Goal: Task Accomplishment & Management: Manage account settings

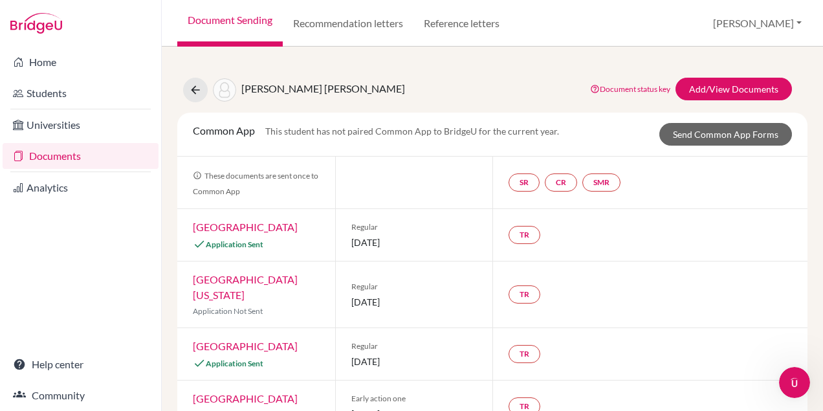
click at [47, 158] on link "Documents" at bounding box center [81, 156] width 156 height 26
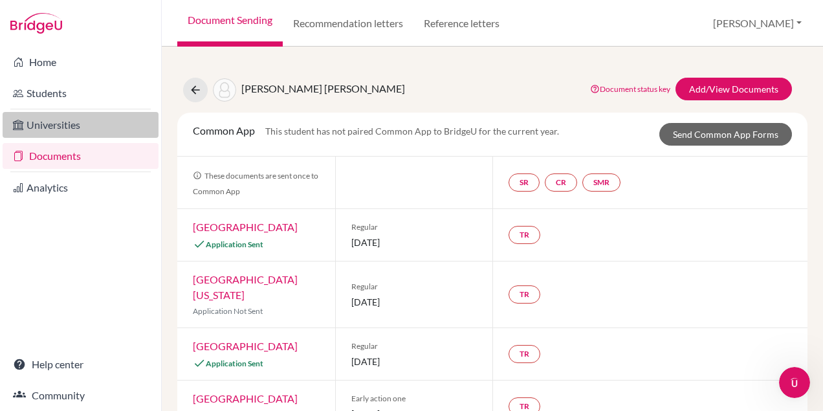
click at [53, 126] on link "Universities" at bounding box center [81, 125] width 156 height 26
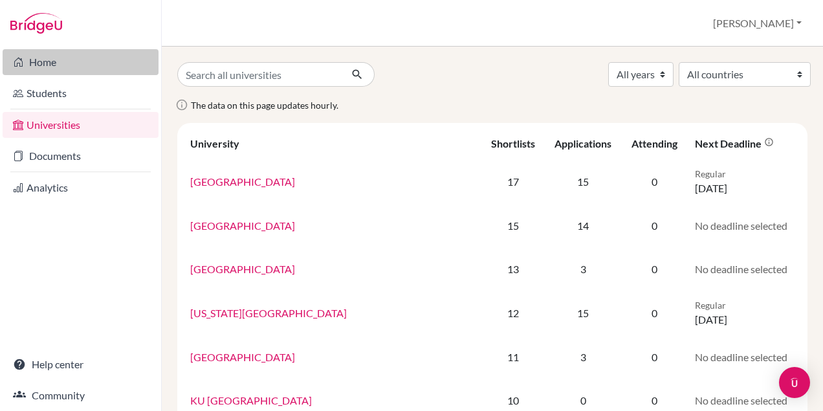
click at [51, 63] on link "Home" at bounding box center [81, 62] width 156 height 26
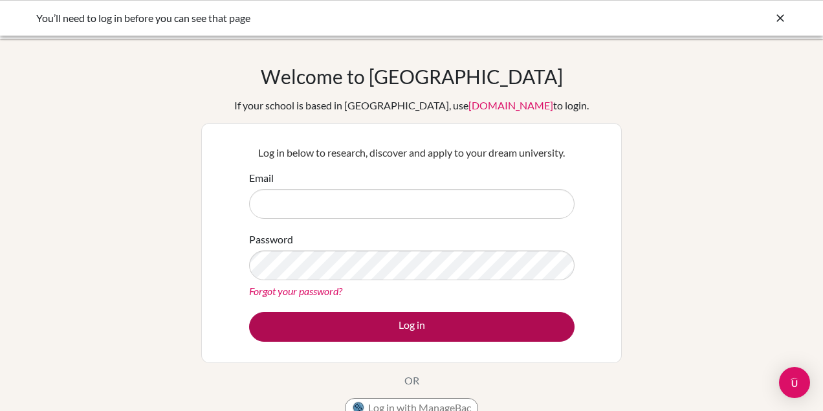
type input "paulina.bula@eabh.com.br"
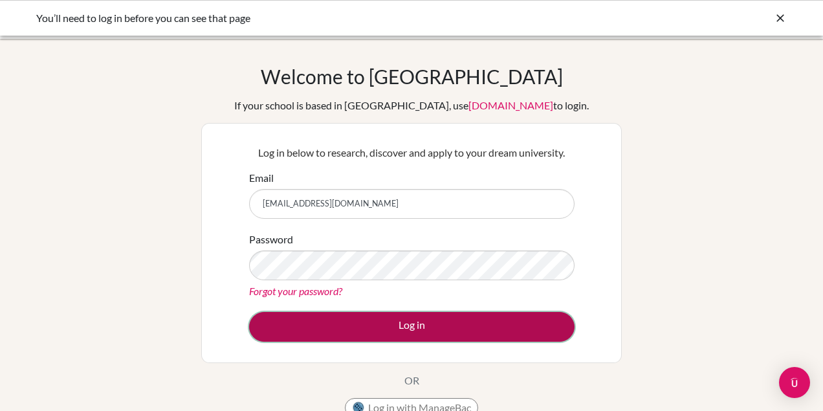
click at [366, 320] on button "Log in" at bounding box center [411, 327] width 325 height 30
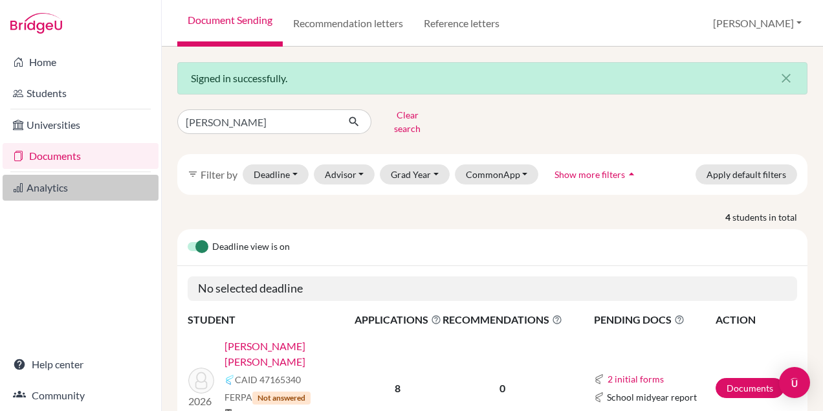
click at [47, 189] on link "Analytics" at bounding box center [81, 188] width 156 height 26
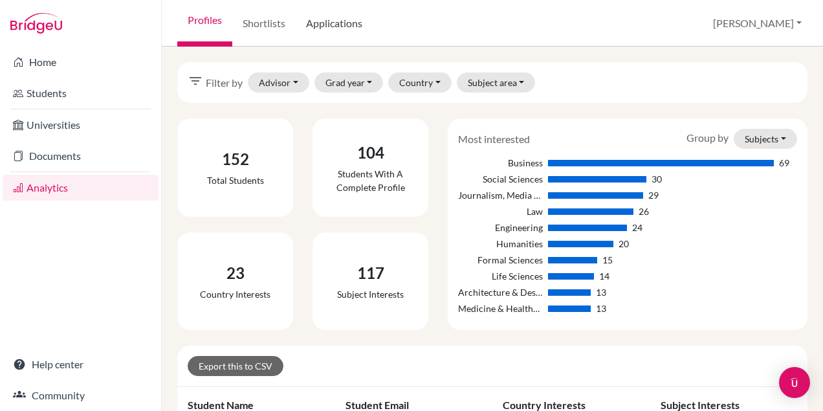
click at [329, 23] on link "Applications" at bounding box center [334, 23] width 77 height 47
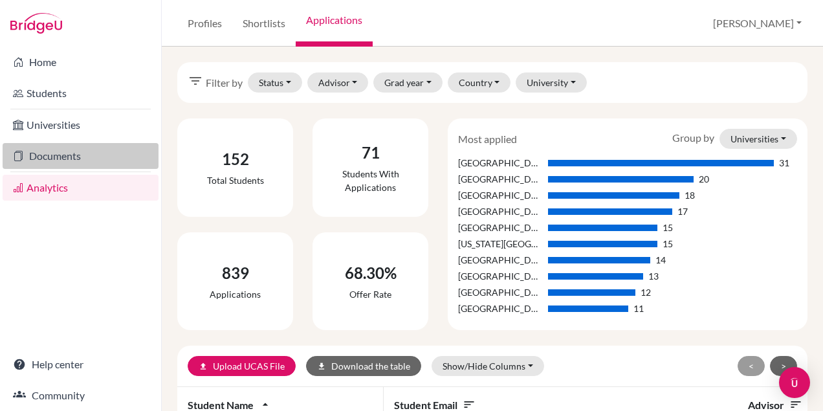
click at [77, 160] on link "Documents" at bounding box center [81, 156] width 156 height 26
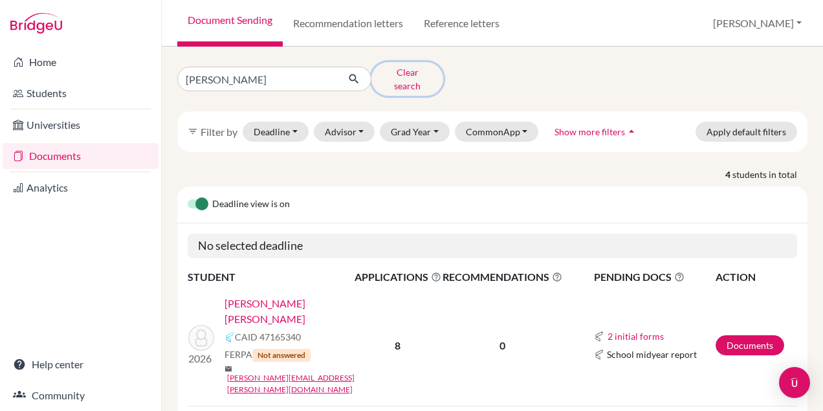
click at [405, 74] on button "Clear search" at bounding box center [407, 79] width 72 height 34
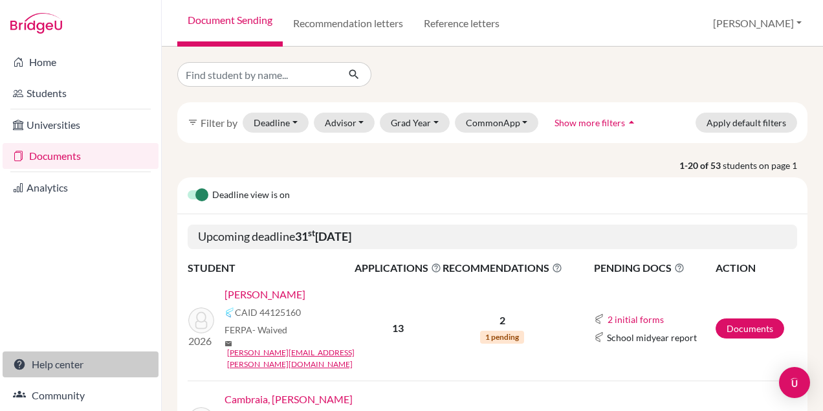
click at [71, 364] on link "Help center" at bounding box center [81, 364] width 156 height 26
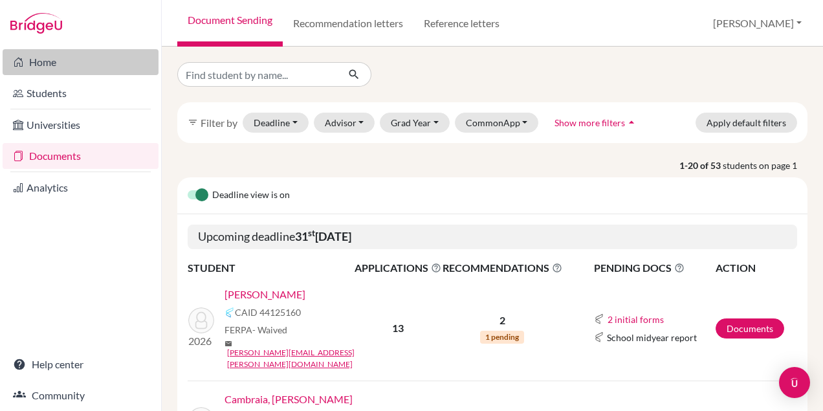
click at [52, 64] on link "Home" at bounding box center [81, 62] width 156 height 26
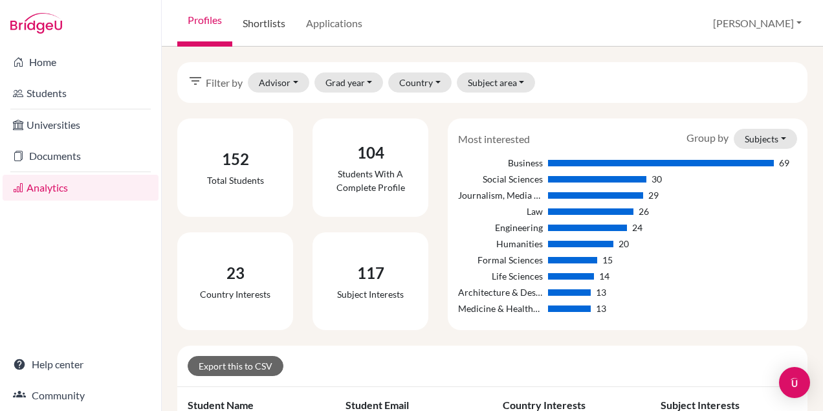
click at [252, 28] on link "Shortlists" at bounding box center [263, 23] width 63 height 47
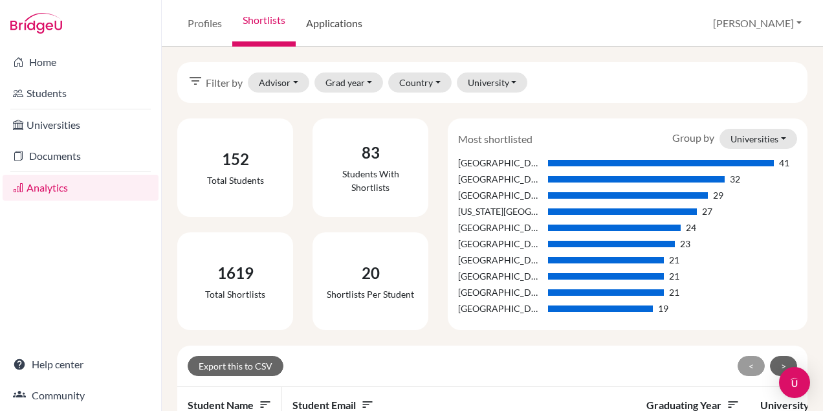
click at [327, 22] on link "Applications" at bounding box center [334, 23] width 77 height 47
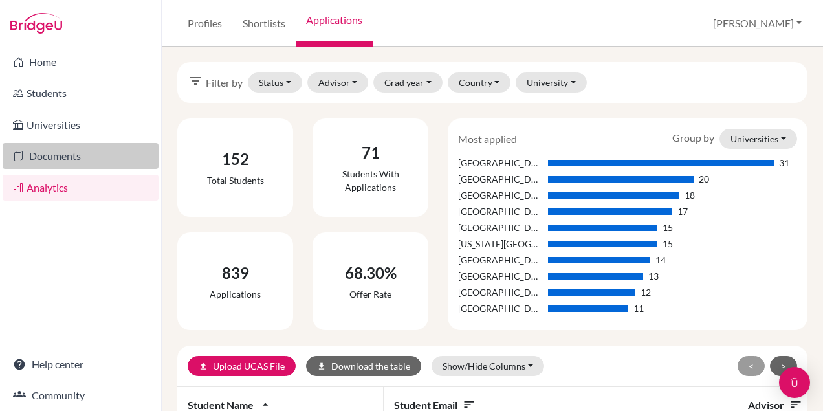
click at [52, 158] on link "Documents" at bounding box center [81, 156] width 156 height 26
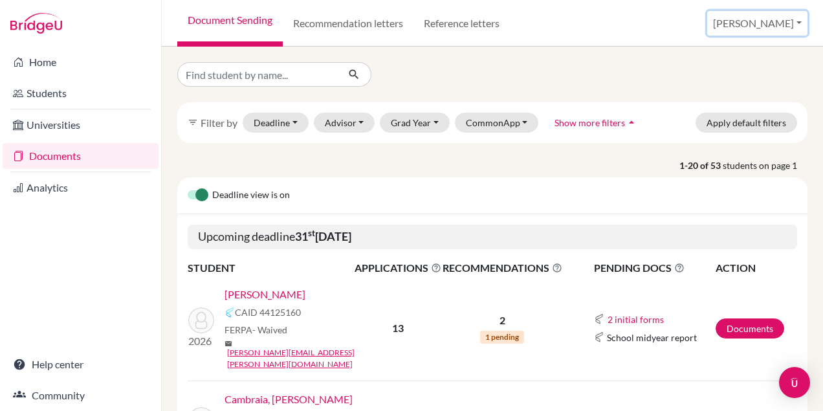
click at [800, 19] on button "[PERSON_NAME]" at bounding box center [757, 23] width 100 height 25
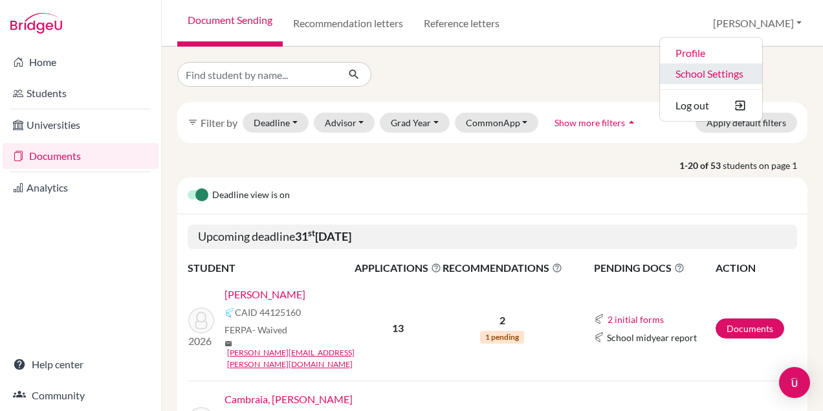
click at [762, 71] on link "School Settings" at bounding box center [711, 73] width 102 height 21
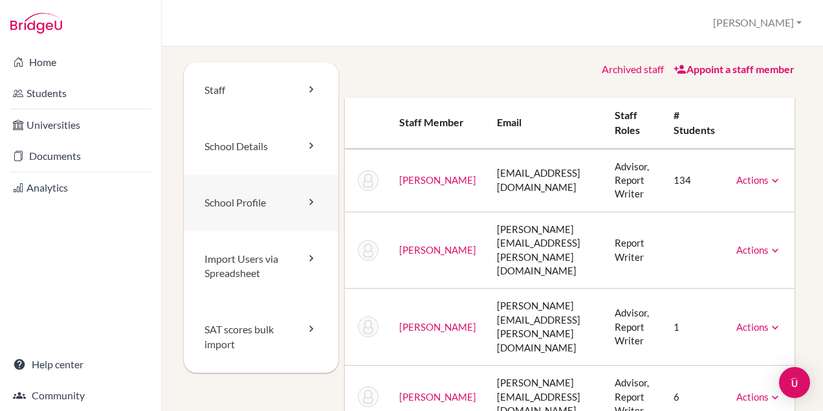
click at [275, 196] on link "School Profile" at bounding box center [261, 203] width 155 height 56
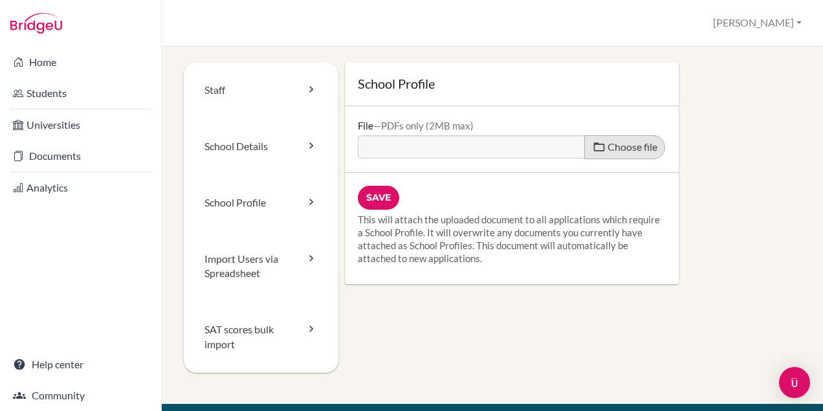
click at [618, 145] on span "Choose file" at bounding box center [632, 146] width 50 height 12
click at [556, 145] on input "Choose file" at bounding box center [457, 142] width 198 height 15
type input "C:\fakepath\2526 SY_School Profile.pdf"
type input "2526 SY_School Profile.pdf"
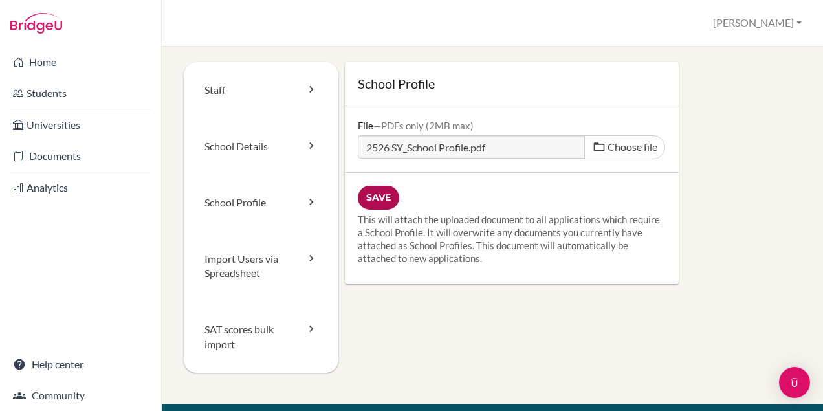
click at [382, 202] on input "Save" at bounding box center [378, 198] width 41 height 24
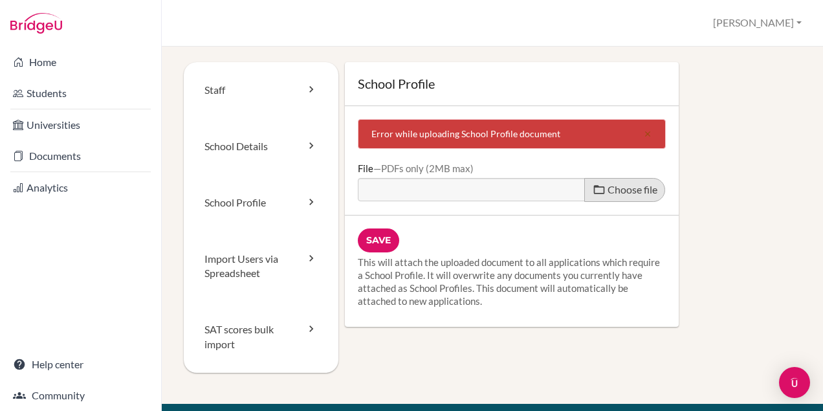
click at [628, 182] on label "Choose file" at bounding box center [624, 190] width 81 height 24
click at [556, 182] on input "Choose file" at bounding box center [457, 185] width 198 height 15
type input "C:\fakepath\2526 SY_School Profile.pdf"
type input "2526 SY_School Profile.pdf"
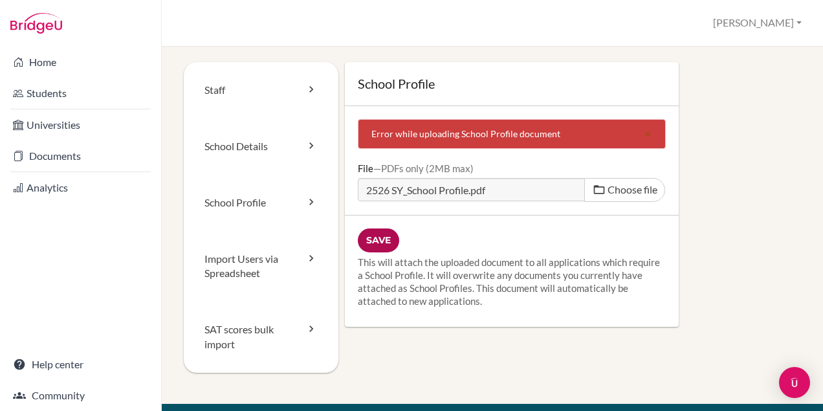
click at [384, 238] on input "Save" at bounding box center [378, 240] width 41 height 24
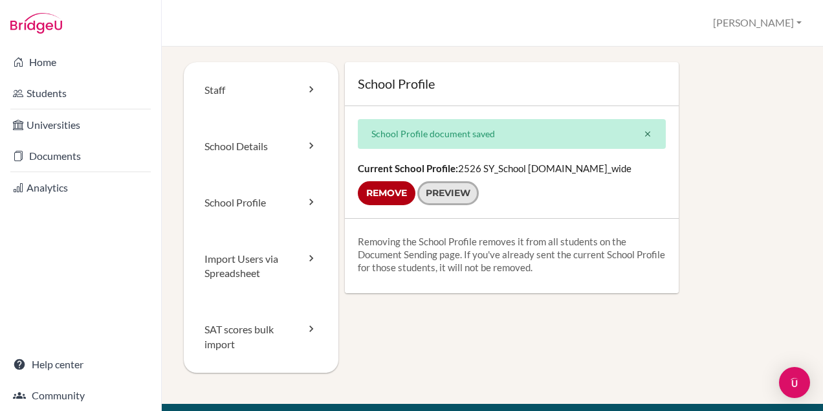
click at [459, 197] on link "Preview" at bounding box center [447, 193] width 61 height 24
click at [268, 148] on link "School Details" at bounding box center [261, 146] width 155 height 56
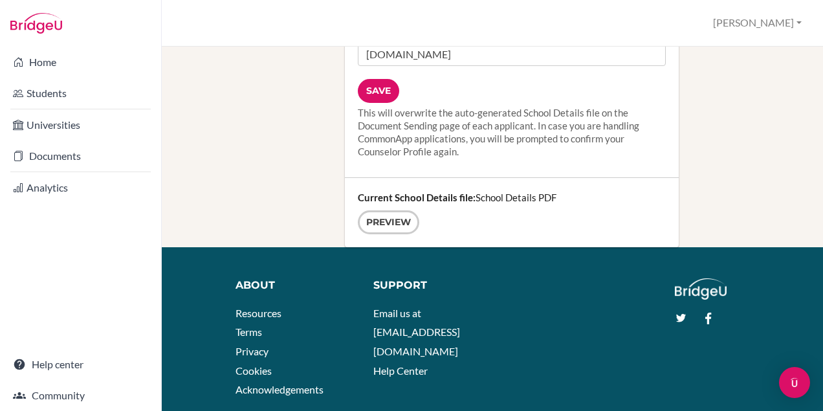
scroll to position [1817, 0]
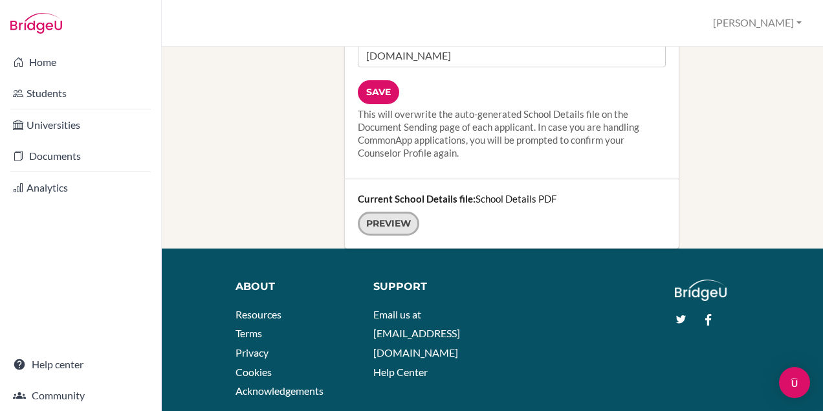
click at [400, 212] on link "Preview" at bounding box center [388, 224] width 61 height 24
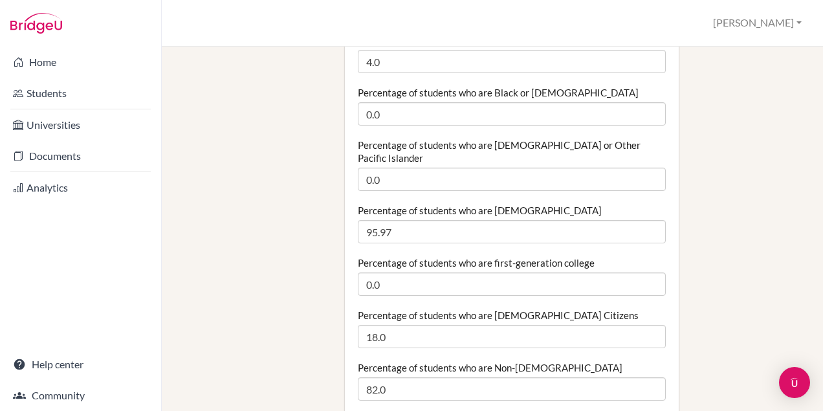
scroll to position [0, 0]
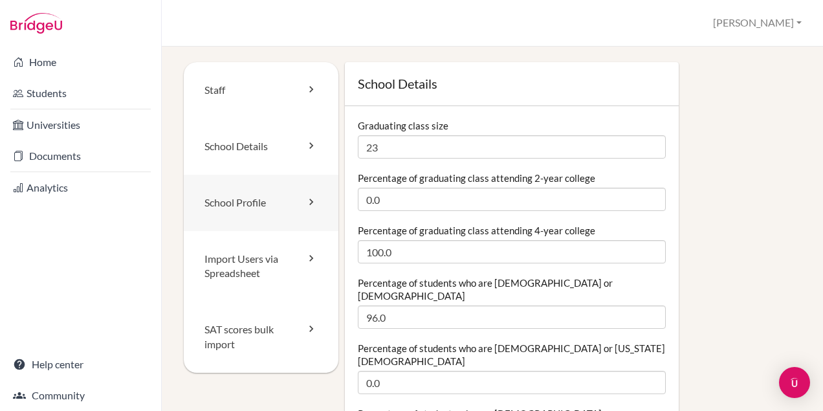
click at [262, 205] on link "School Profile" at bounding box center [261, 203] width 155 height 56
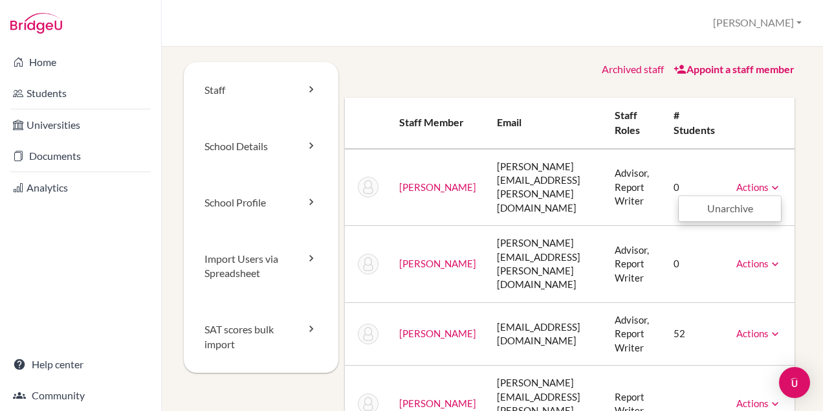
click at [767, 123] on th at bounding box center [760, 123] width 69 height 51
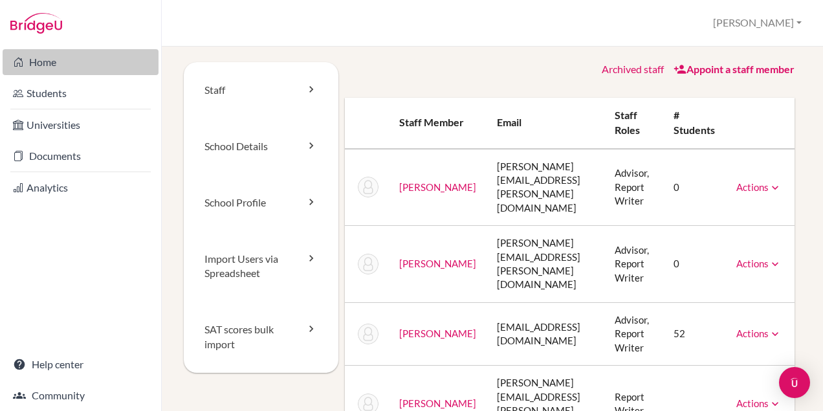
click at [38, 61] on link "Home" at bounding box center [81, 62] width 156 height 26
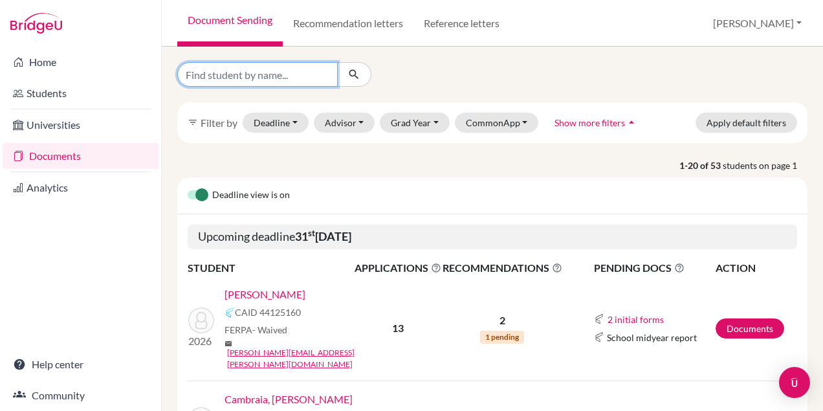
click at [289, 76] on input "Find student by name..." at bounding box center [257, 74] width 160 height 25
type input "mariana"
click button "submit" at bounding box center [354, 74] width 34 height 25
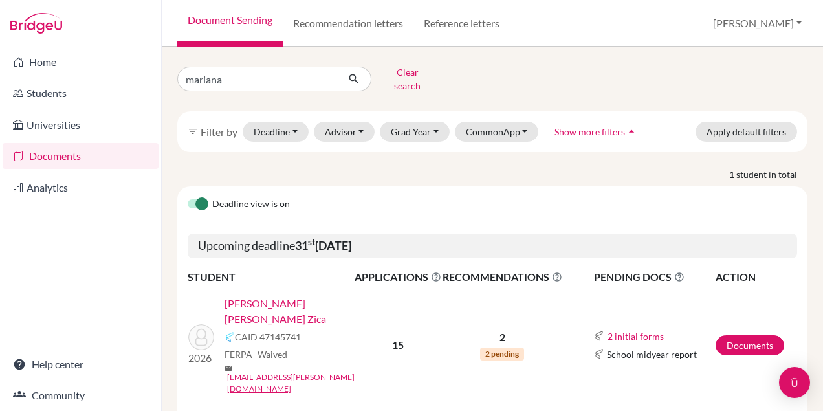
click at [298, 296] on link "Fialho, Mariana Lana Pinto Zica" at bounding box center [293, 311] width 138 height 31
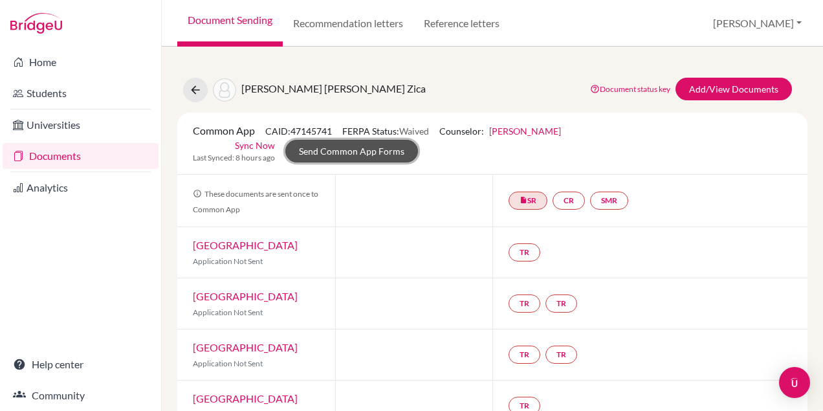
click at [418, 140] on link "Send Common App Forms" at bounding box center [351, 151] width 133 height 23
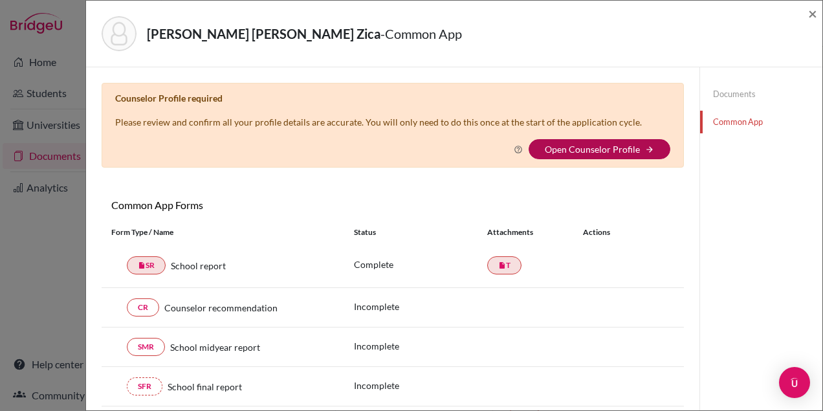
click at [560, 151] on link "Open Counselor Profile" at bounding box center [592, 149] width 95 height 11
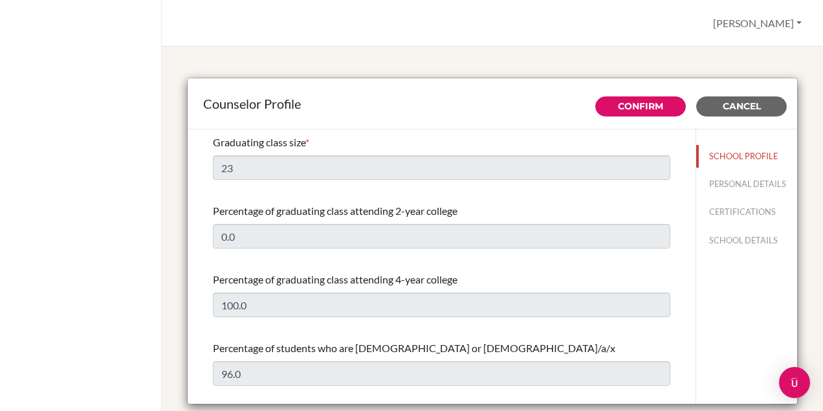
select select "1"
select select "349414"
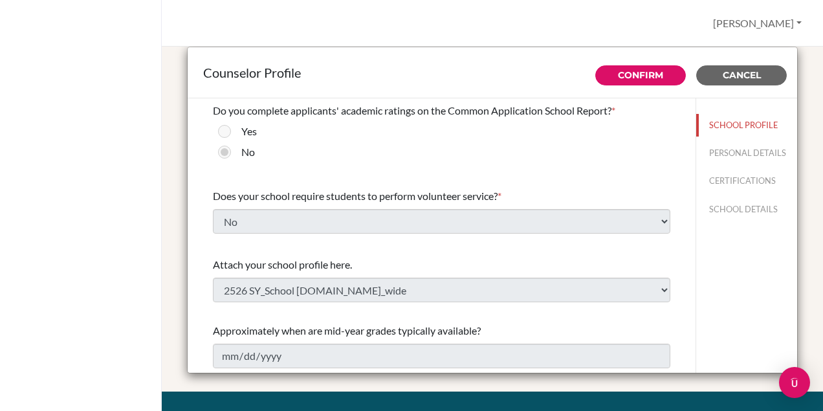
scroll to position [30, 0]
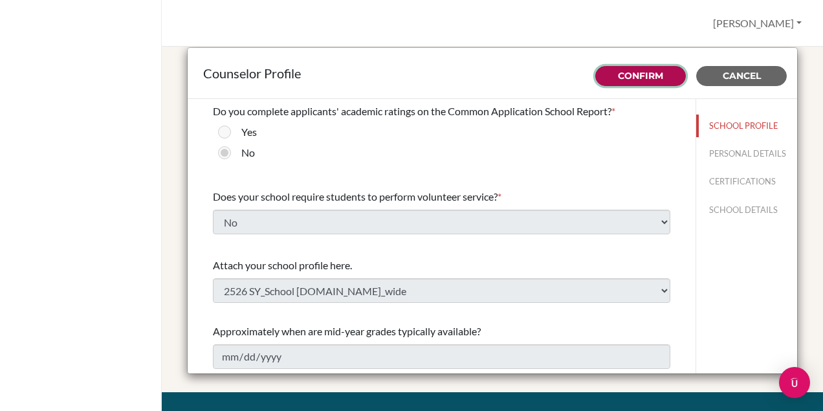
click at [633, 80] on link "Confirm" at bounding box center [640, 76] width 45 height 12
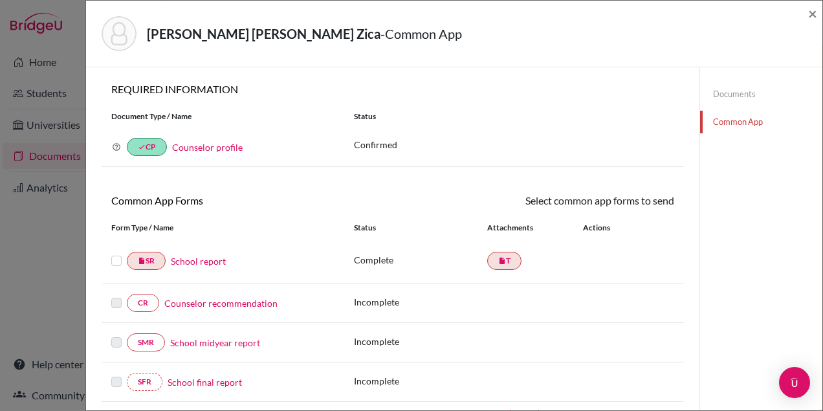
click at [197, 261] on link "School report" at bounding box center [198, 261] width 55 height 14
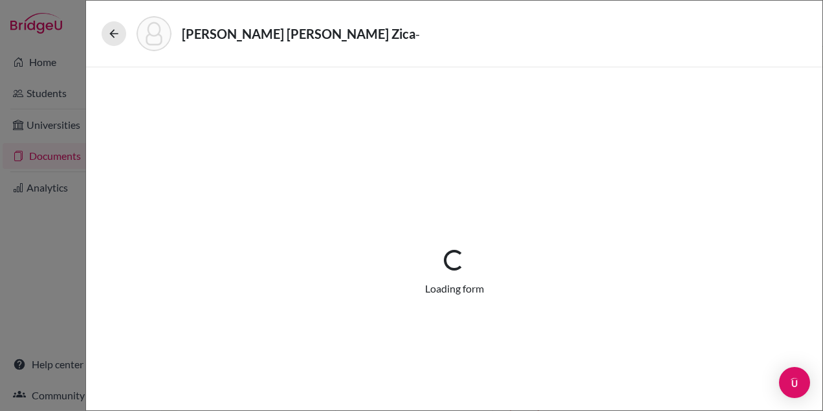
select select "1"
select select "656723"
select select "0"
select select "1"
select select "0"
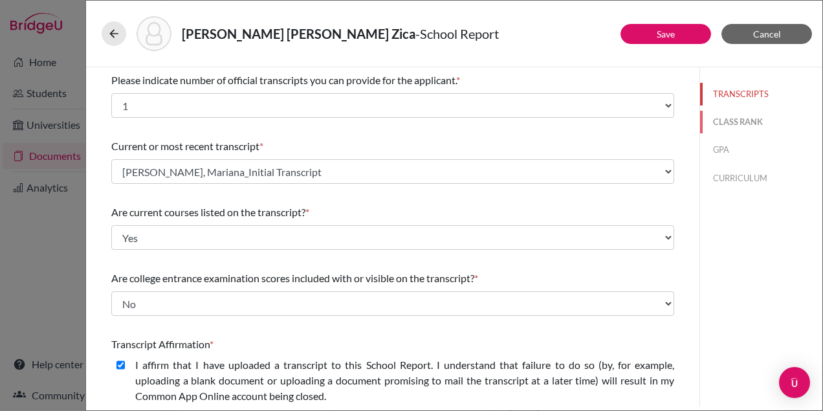
click at [736, 117] on button "CLASS RANK" at bounding box center [761, 122] width 122 height 23
select select "5"
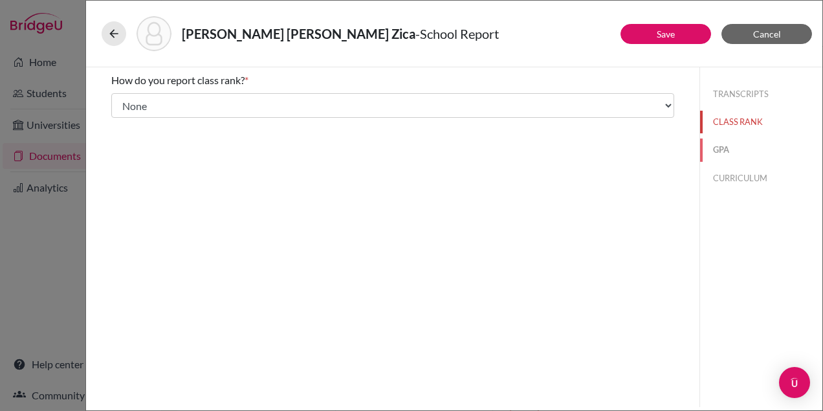
click at [717, 151] on button "GPA" at bounding box center [761, 149] width 122 height 23
type input "4.39"
select select "4"
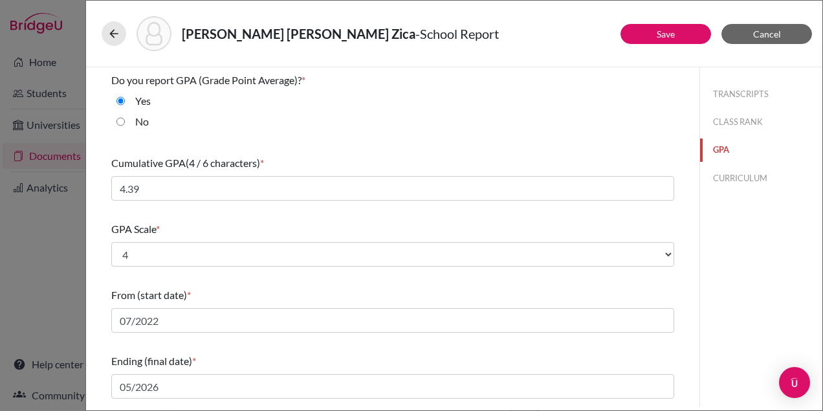
scroll to position [212, 0]
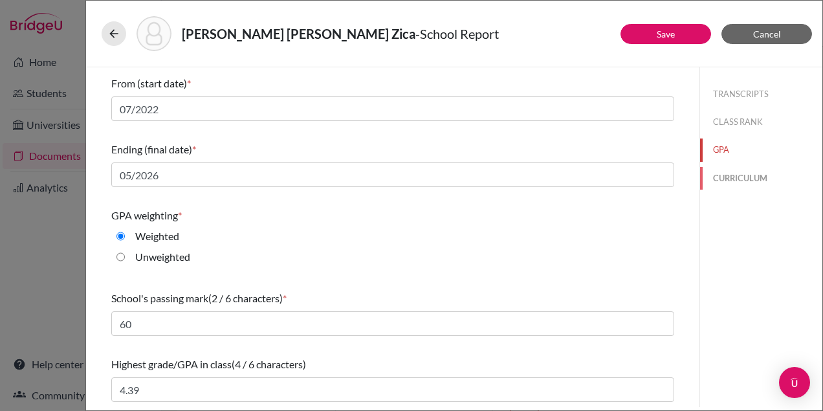
click at [729, 170] on button "CURRICULUM" at bounding box center [761, 178] width 122 height 23
select select "4"
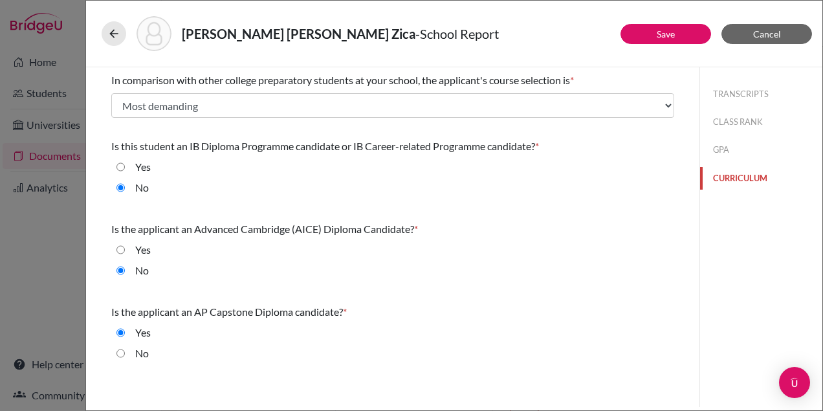
scroll to position [0, 0]
click at [751, 31] on button "Cancel" at bounding box center [766, 34] width 91 height 20
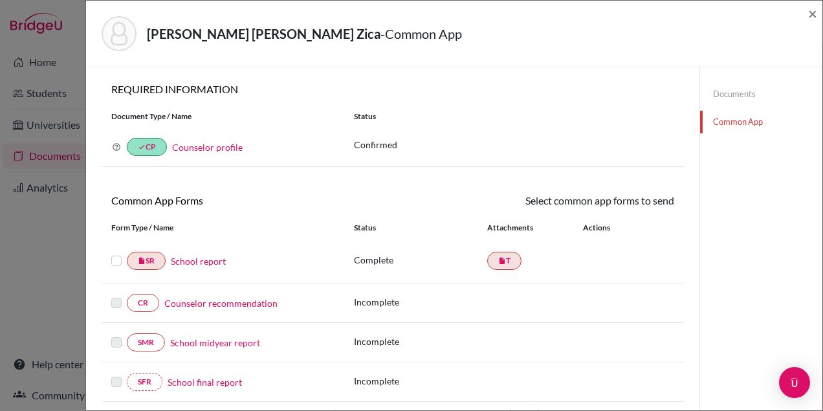
click at [739, 92] on link "Documents" at bounding box center [761, 94] width 122 height 23
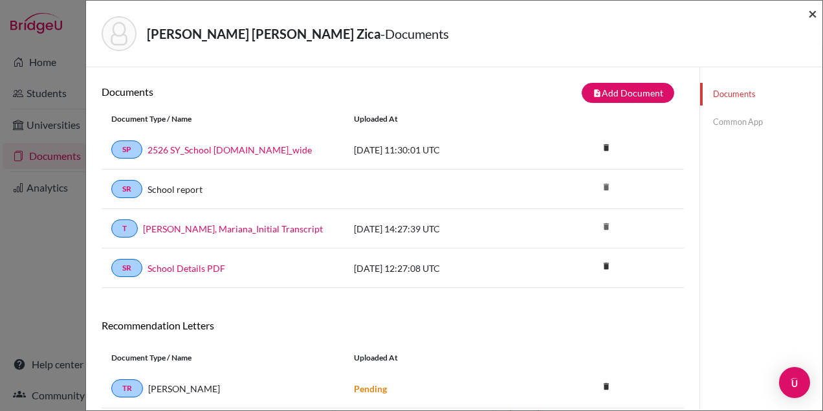
click at [816, 13] on span "×" at bounding box center [812, 13] width 9 height 19
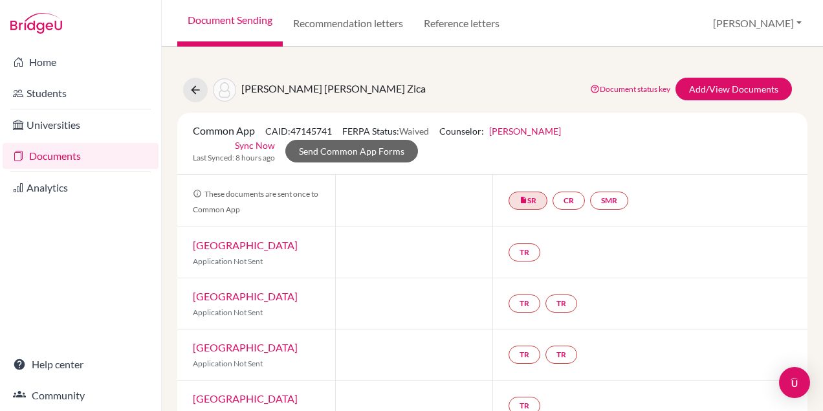
click at [76, 157] on link "Documents" at bounding box center [81, 156] width 156 height 26
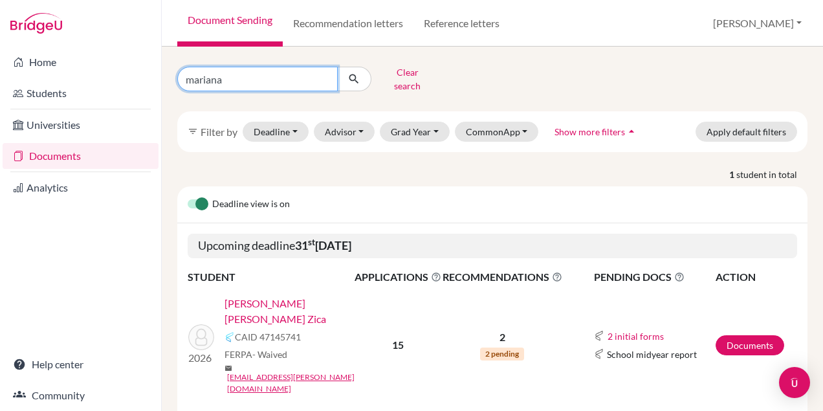
click at [272, 76] on input "mariana" at bounding box center [257, 79] width 160 height 25
type input "m"
type input "[PERSON_NAME]"
click button "submit" at bounding box center [354, 79] width 34 height 25
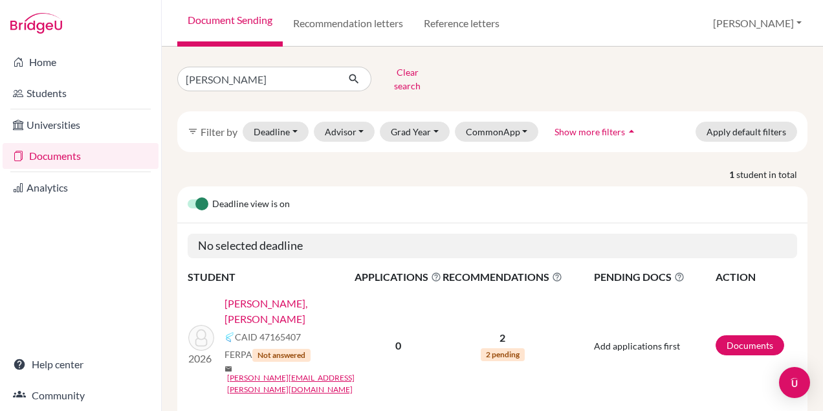
click at [250, 296] on link "[PERSON_NAME], [PERSON_NAME]" at bounding box center [293, 311] width 138 height 31
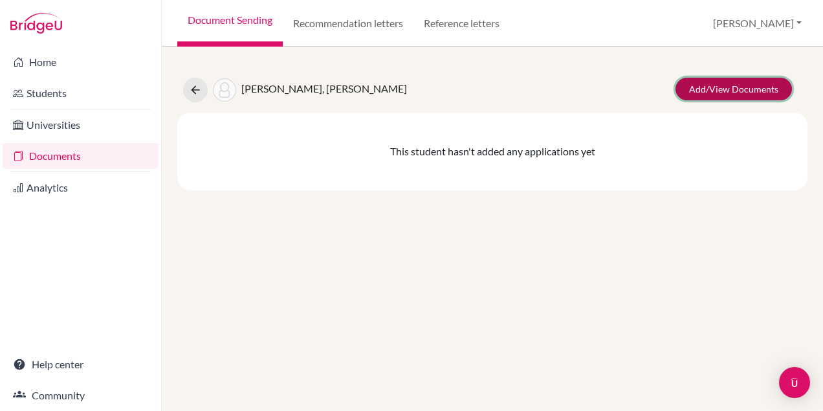
click at [728, 87] on link "Add/View Documents" at bounding box center [733, 89] width 116 height 23
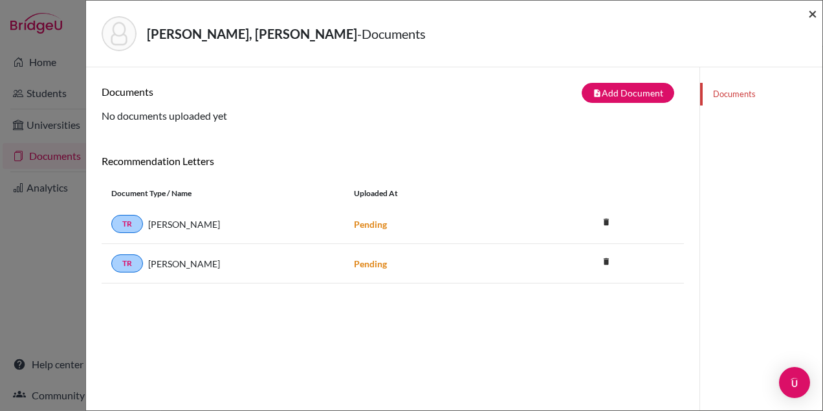
click at [810, 14] on span "×" at bounding box center [812, 13] width 9 height 19
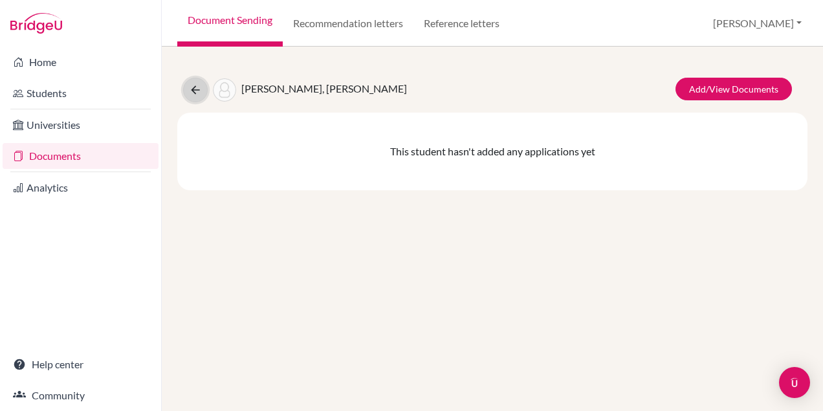
click at [191, 93] on icon at bounding box center [195, 89] width 13 height 13
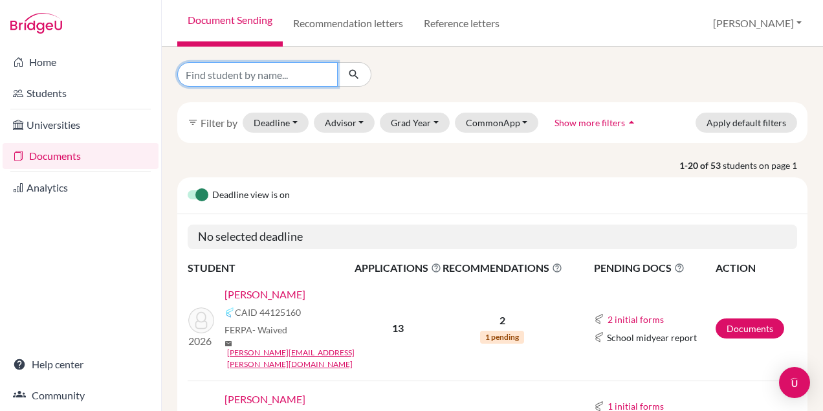
click at [289, 68] on input "Find student by name..." at bounding box center [257, 74] width 160 height 25
type input "[PERSON_NAME]"
click button "submit" at bounding box center [354, 74] width 34 height 25
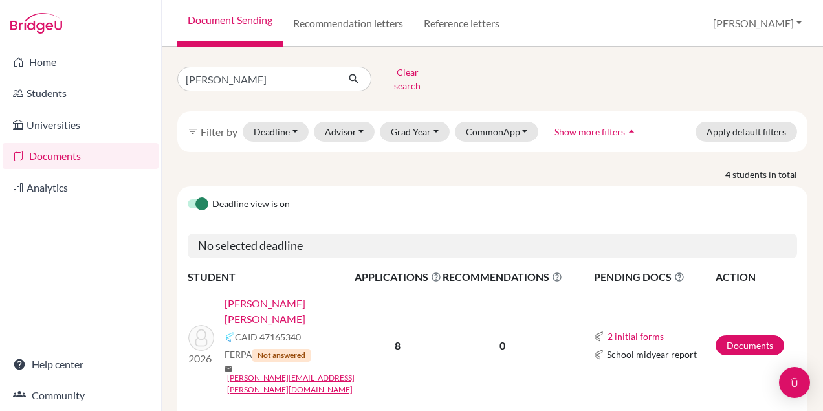
scroll to position [74, 0]
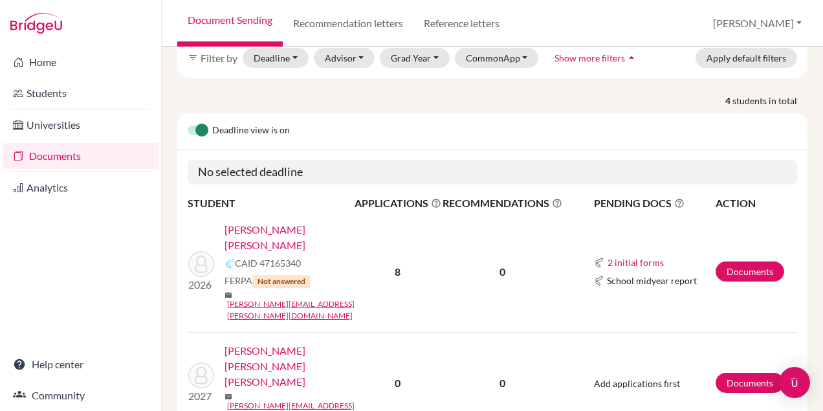
click at [313, 222] on link "[PERSON_NAME] [PERSON_NAME]" at bounding box center [293, 237] width 138 height 31
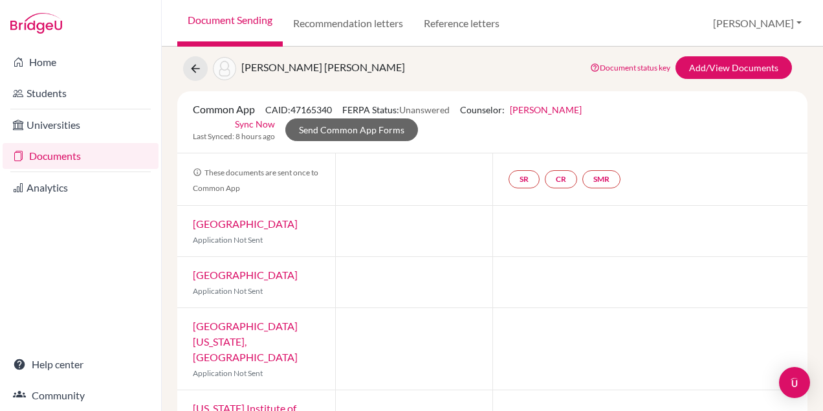
scroll to position [21, 0]
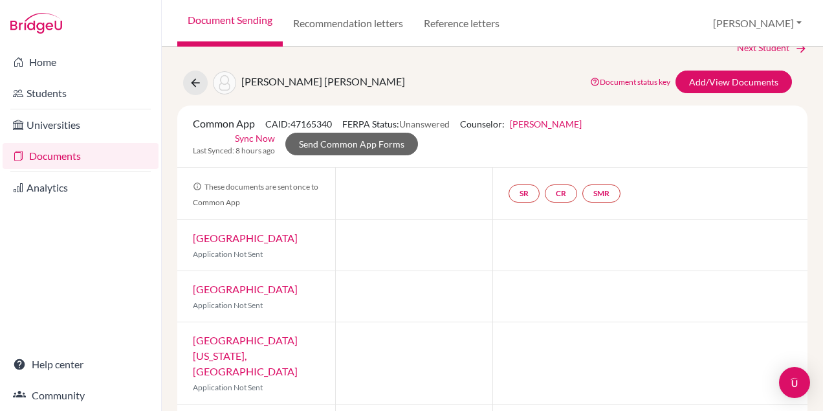
click at [692, 93] on div "Document status key TR Requirement. Document not uploaded yet. TR Document uplo…" at bounding box center [688, 83] width 226 height 25
click at [697, 83] on link "Add/View Documents" at bounding box center [733, 82] width 116 height 23
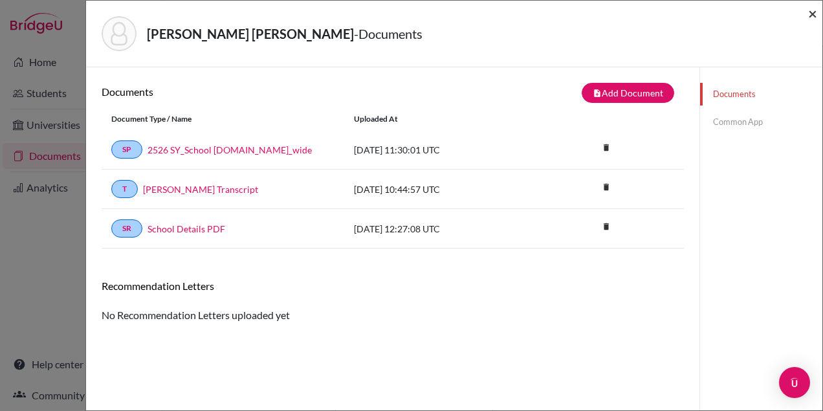
click at [813, 14] on span "×" at bounding box center [812, 13] width 9 height 19
